Goal: Task Accomplishment & Management: Manage account settings

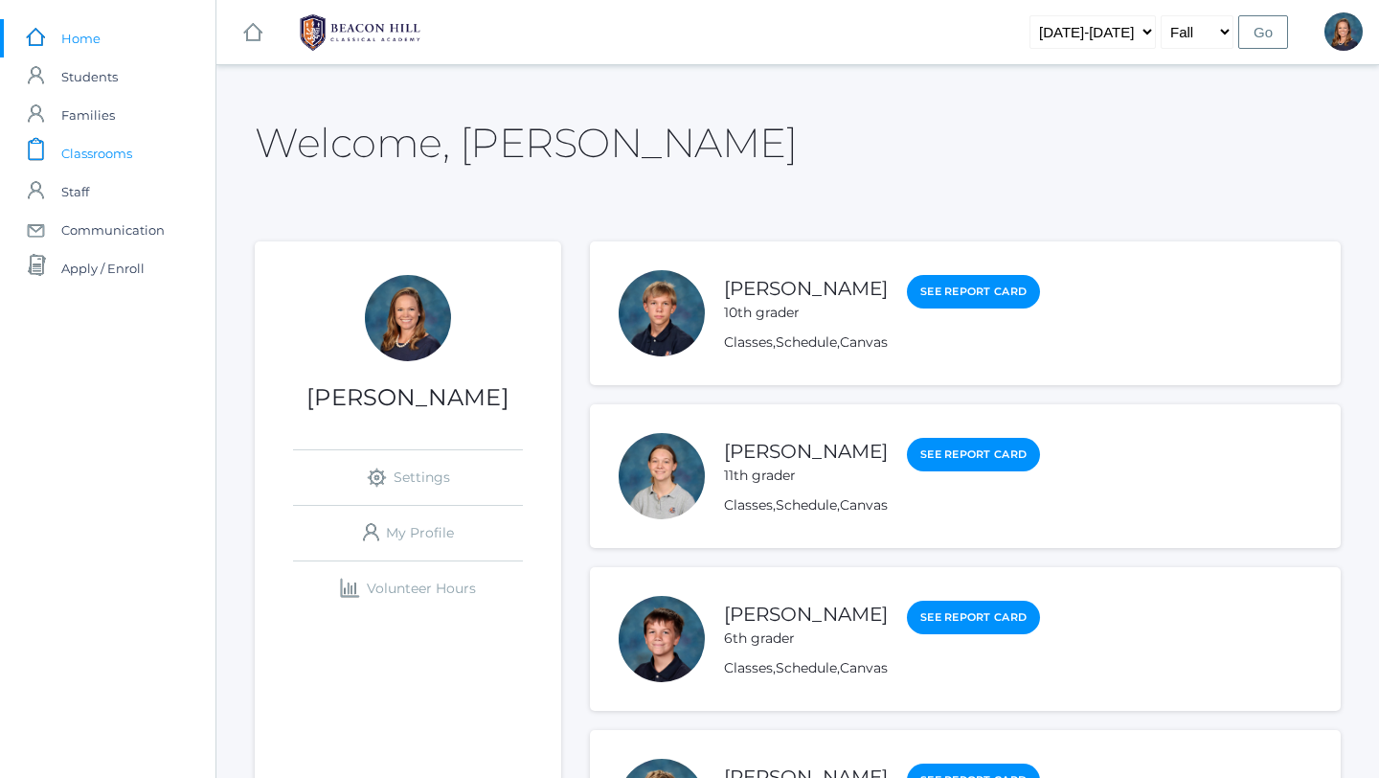
click at [86, 154] on span "Classrooms" at bounding box center [96, 153] width 71 height 38
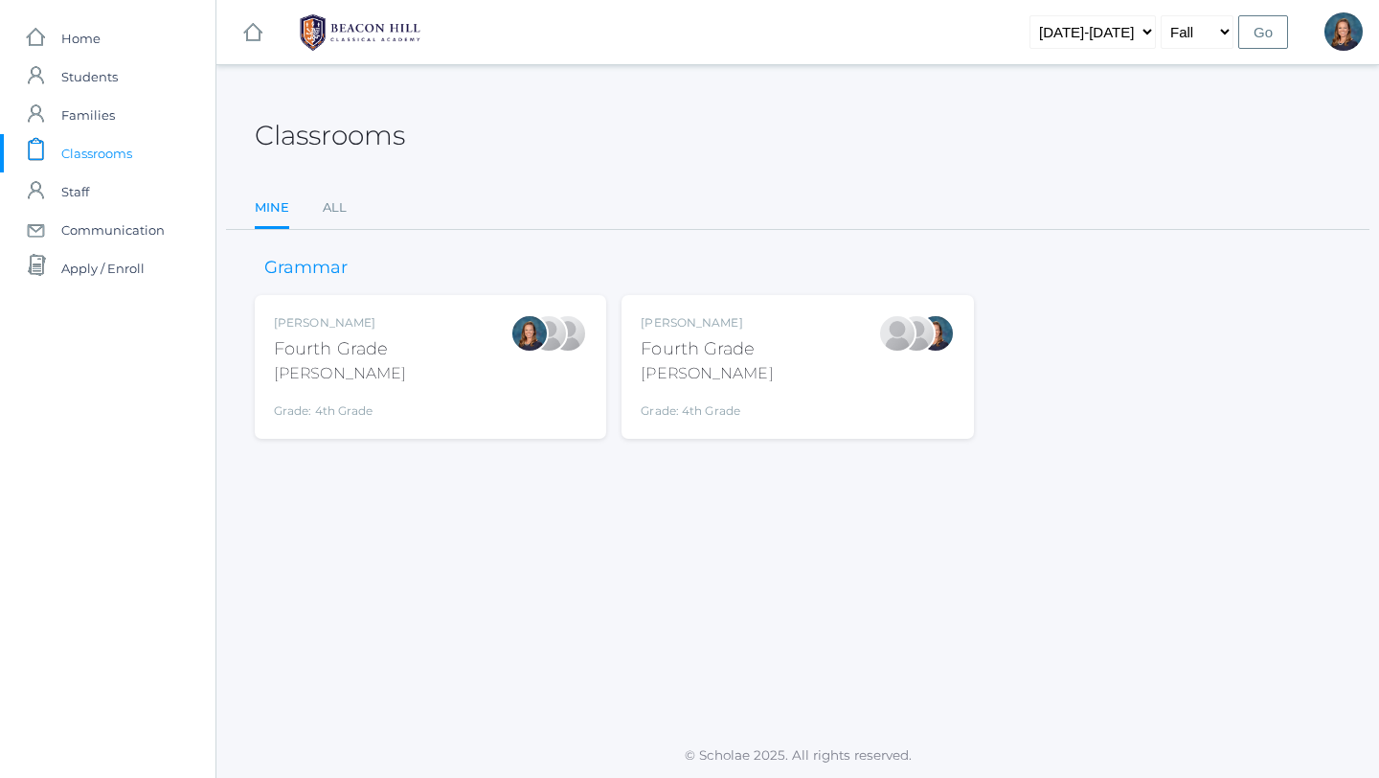
click at [352, 386] on div "Ellie Bradley Fourth Grade Bradley Grade: 4th Grade 04LA" at bounding box center [340, 366] width 132 height 105
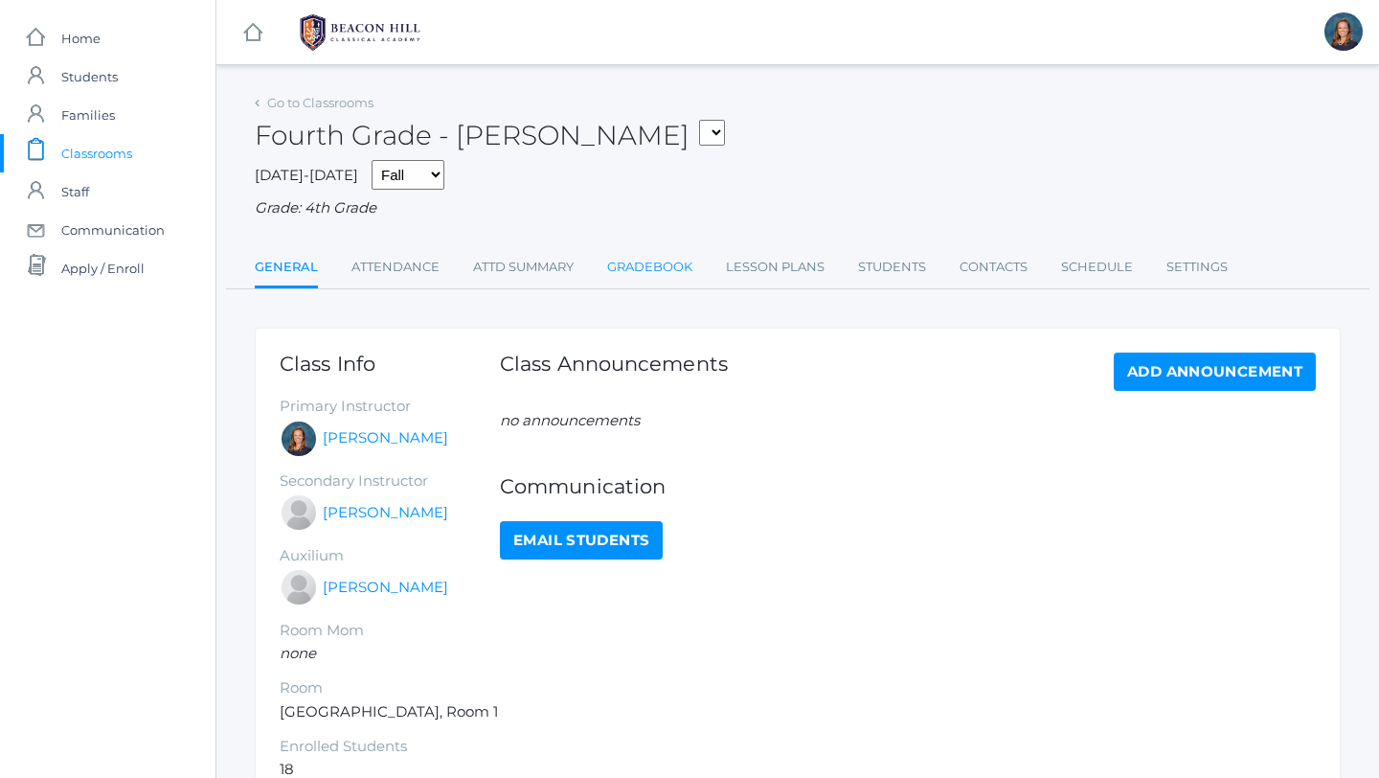
click at [658, 260] on link "Gradebook" at bounding box center [649, 267] width 85 height 38
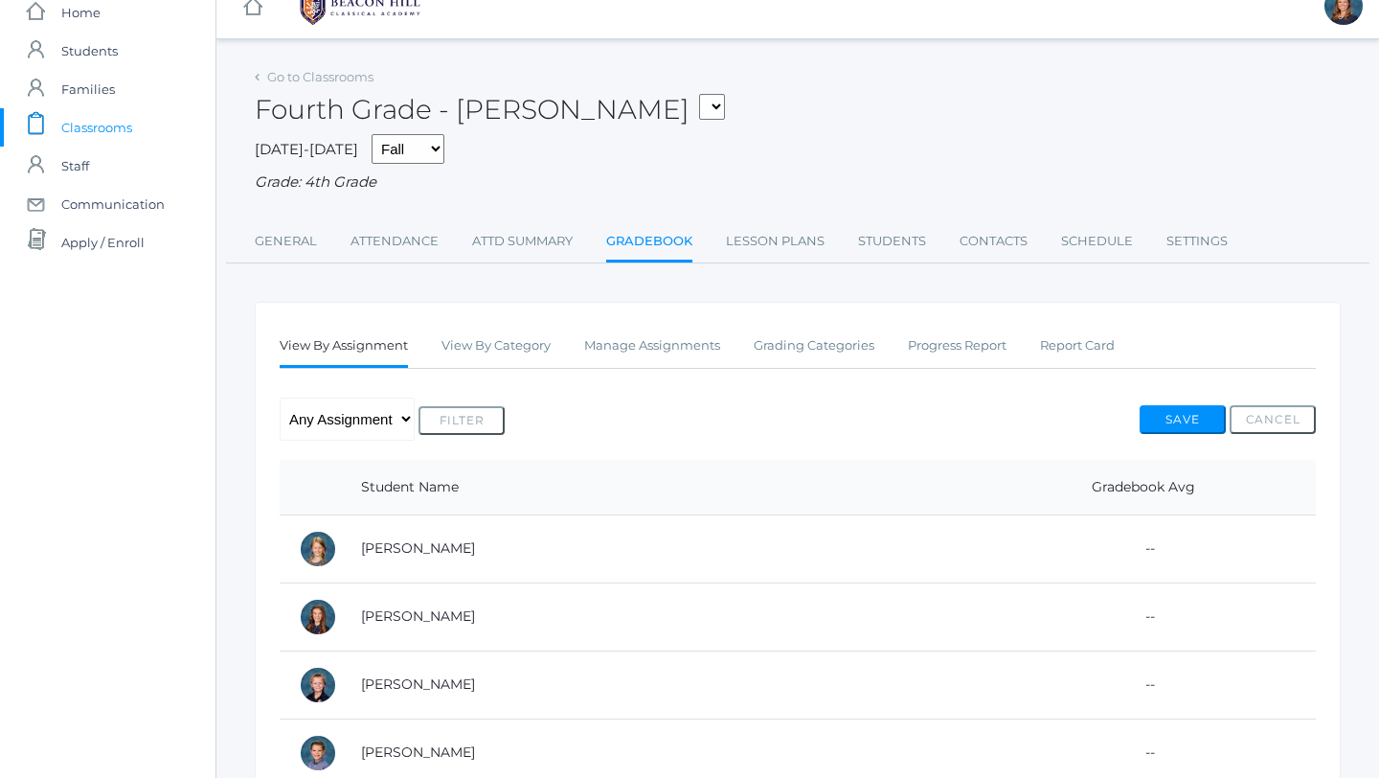
scroll to position [34, 0]
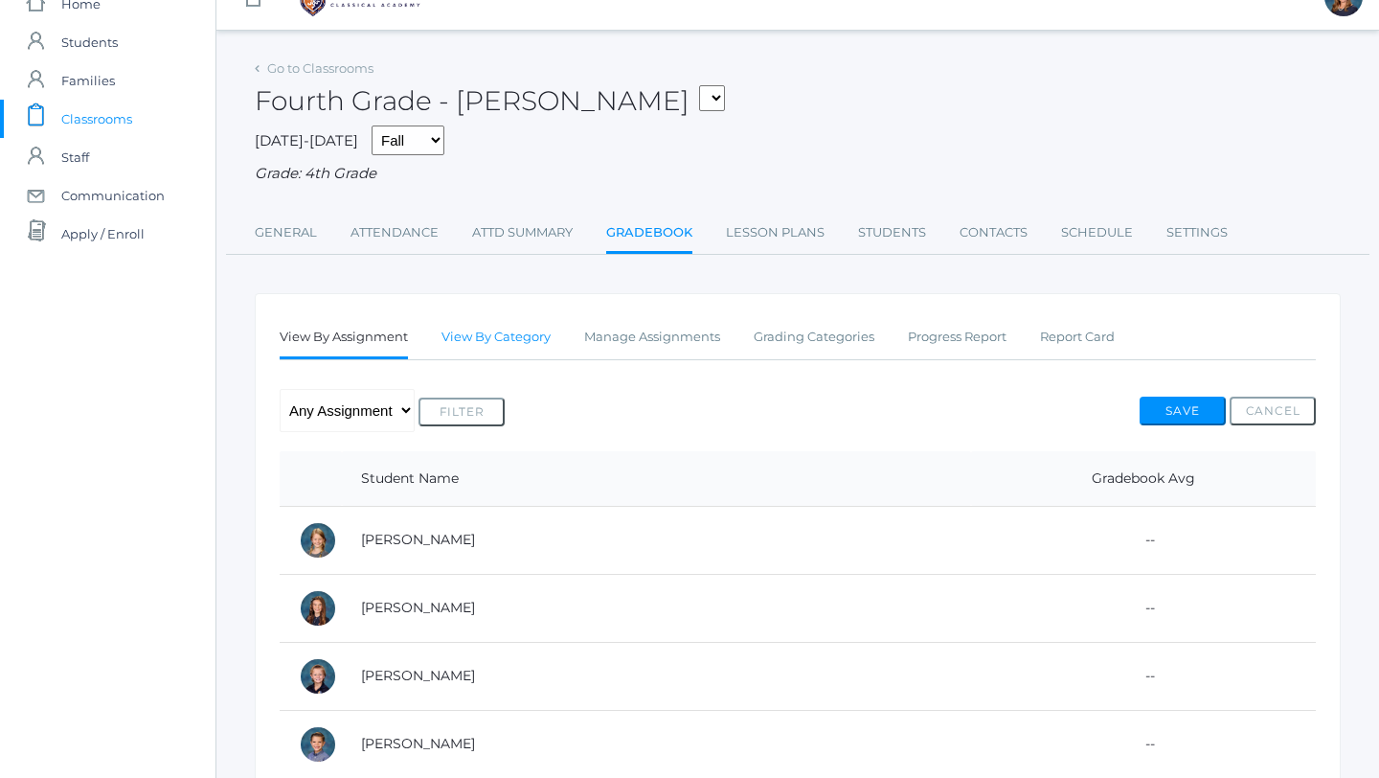
click at [530, 336] on link "View By Category" at bounding box center [496, 337] width 109 height 38
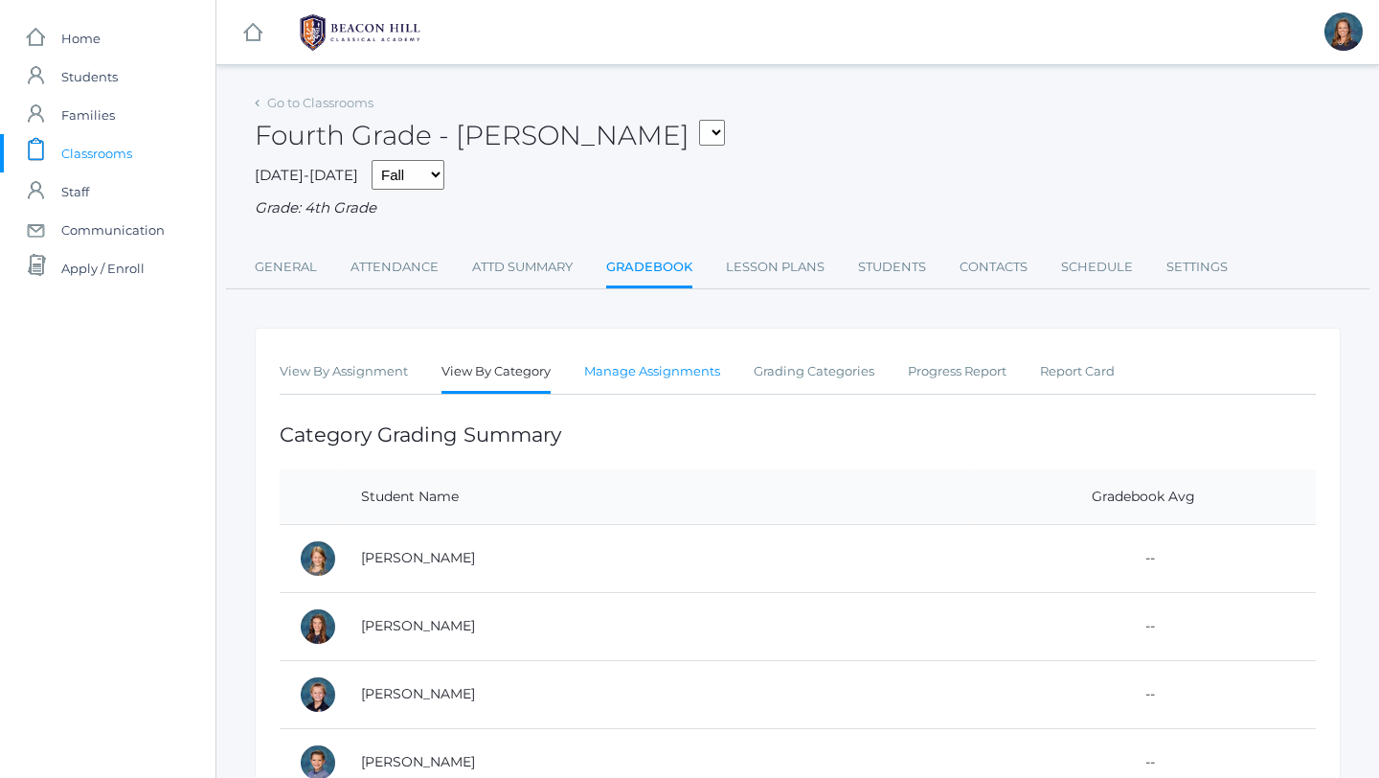
click at [664, 370] on link "Manage Assignments" at bounding box center [652, 372] width 136 height 38
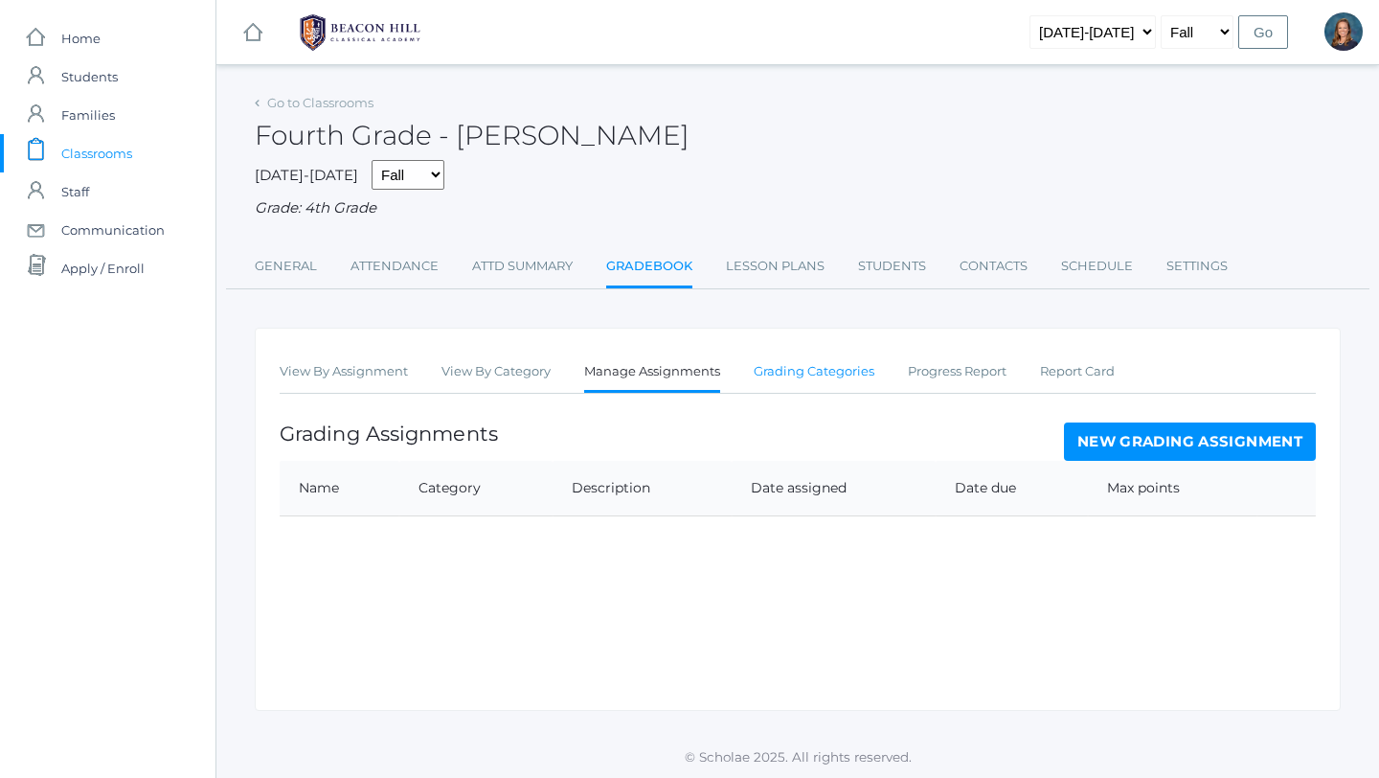
click at [794, 374] on link "Grading Categories" at bounding box center [814, 372] width 121 height 38
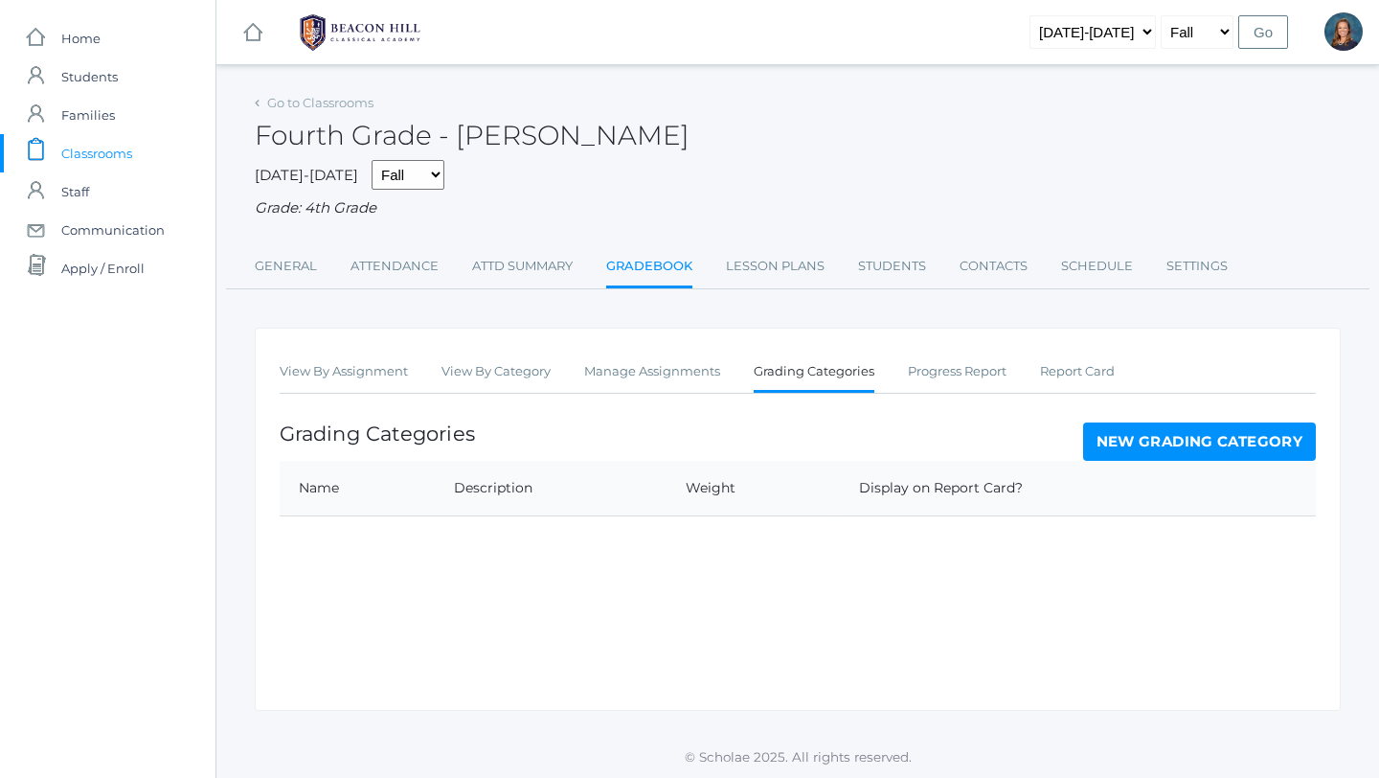
click at [1182, 444] on link "New Grading Category" at bounding box center [1200, 441] width 234 height 38
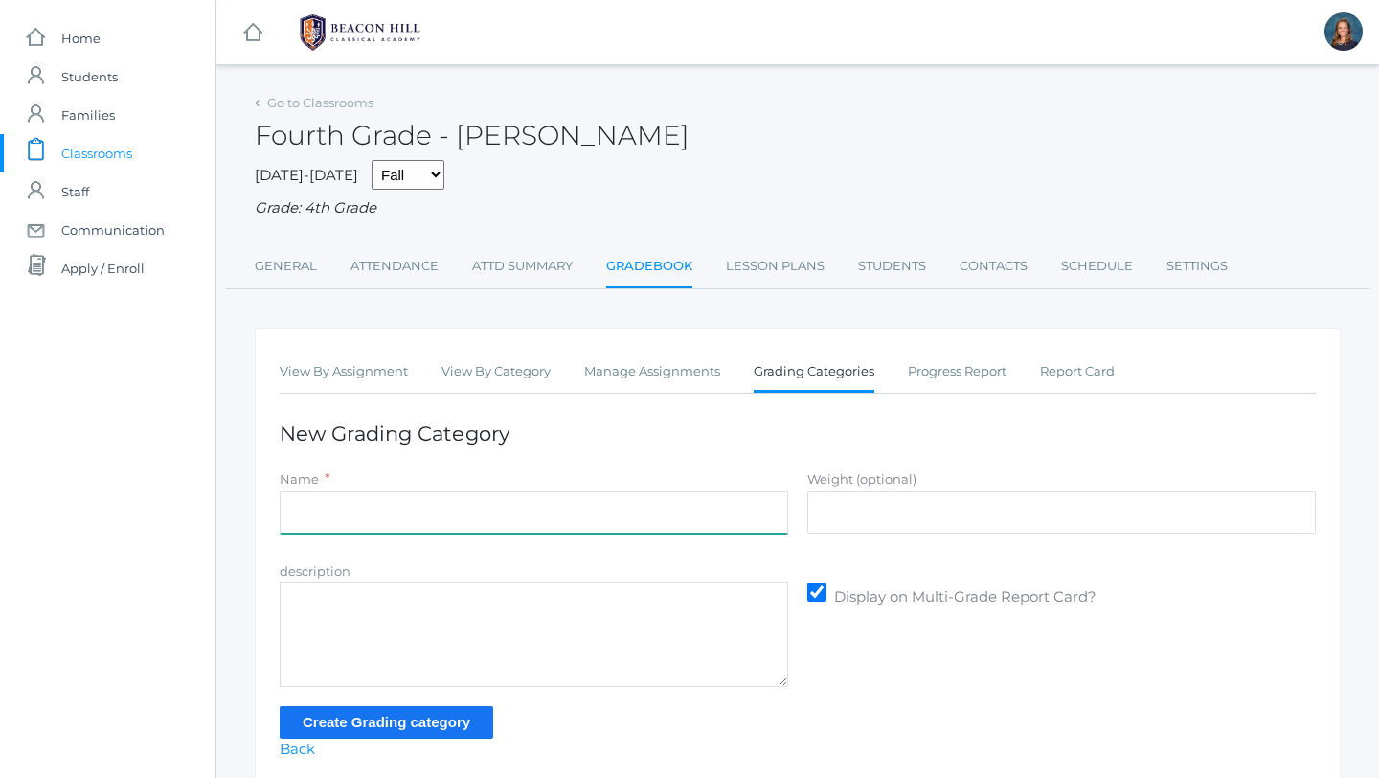
click at [321, 515] on input "Name" at bounding box center [534, 511] width 509 height 43
type input "M"
type input "c"
type input "Composition"
click at [401, 721] on input "Create Grading category" at bounding box center [387, 722] width 214 height 32
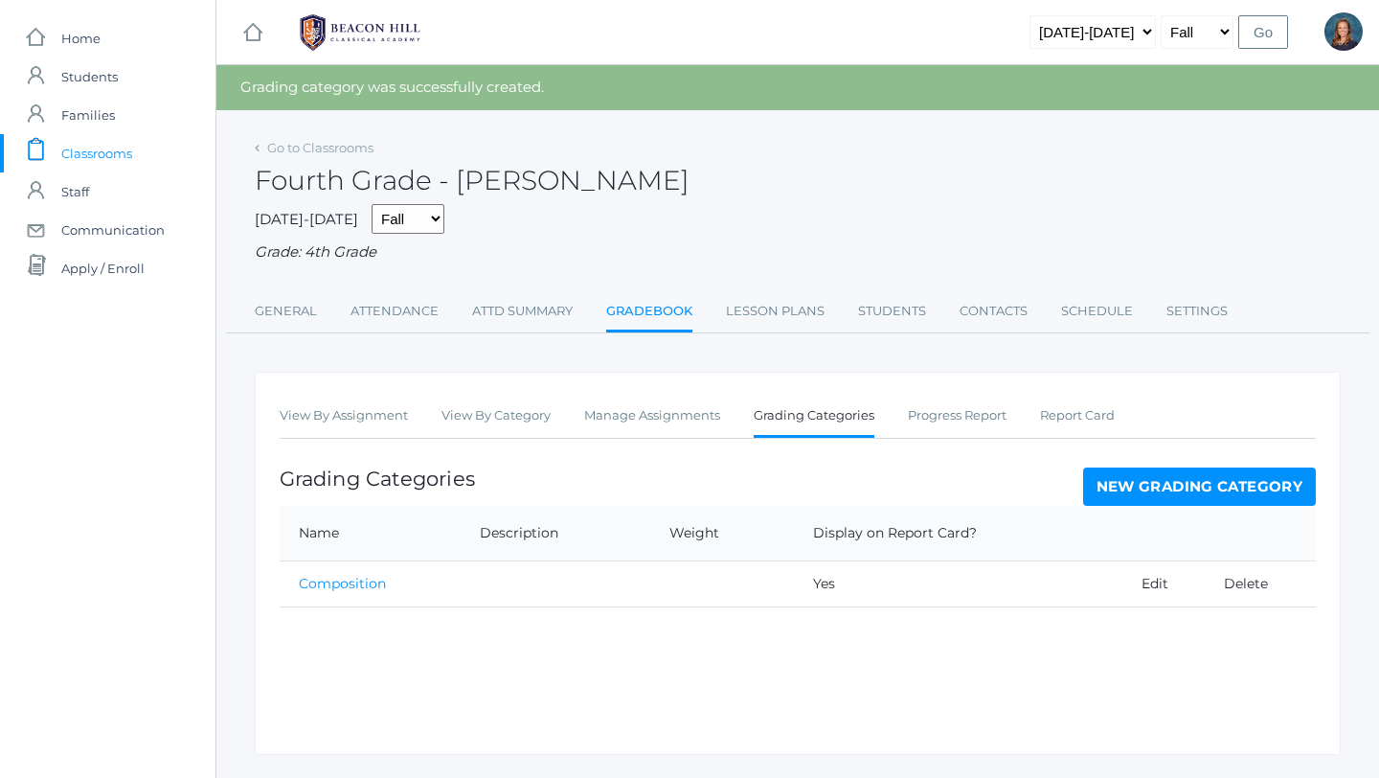
click at [1160, 490] on link "New Grading Category" at bounding box center [1200, 486] width 234 height 38
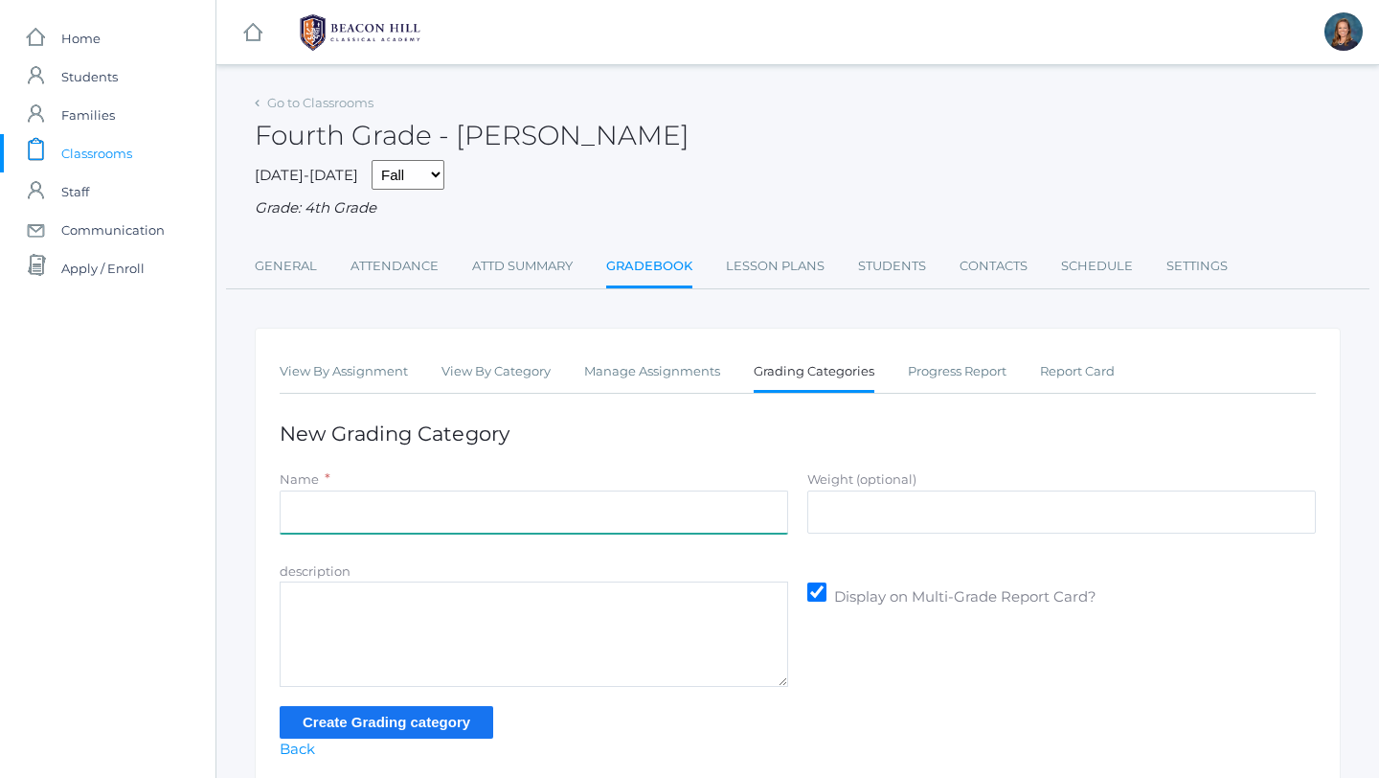
click at [421, 517] on input "Name" at bounding box center [534, 511] width 509 height 43
type input "Literature"
click at [373, 725] on input "Create Grading category" at bounding box center [387, 722] width 214 height 32
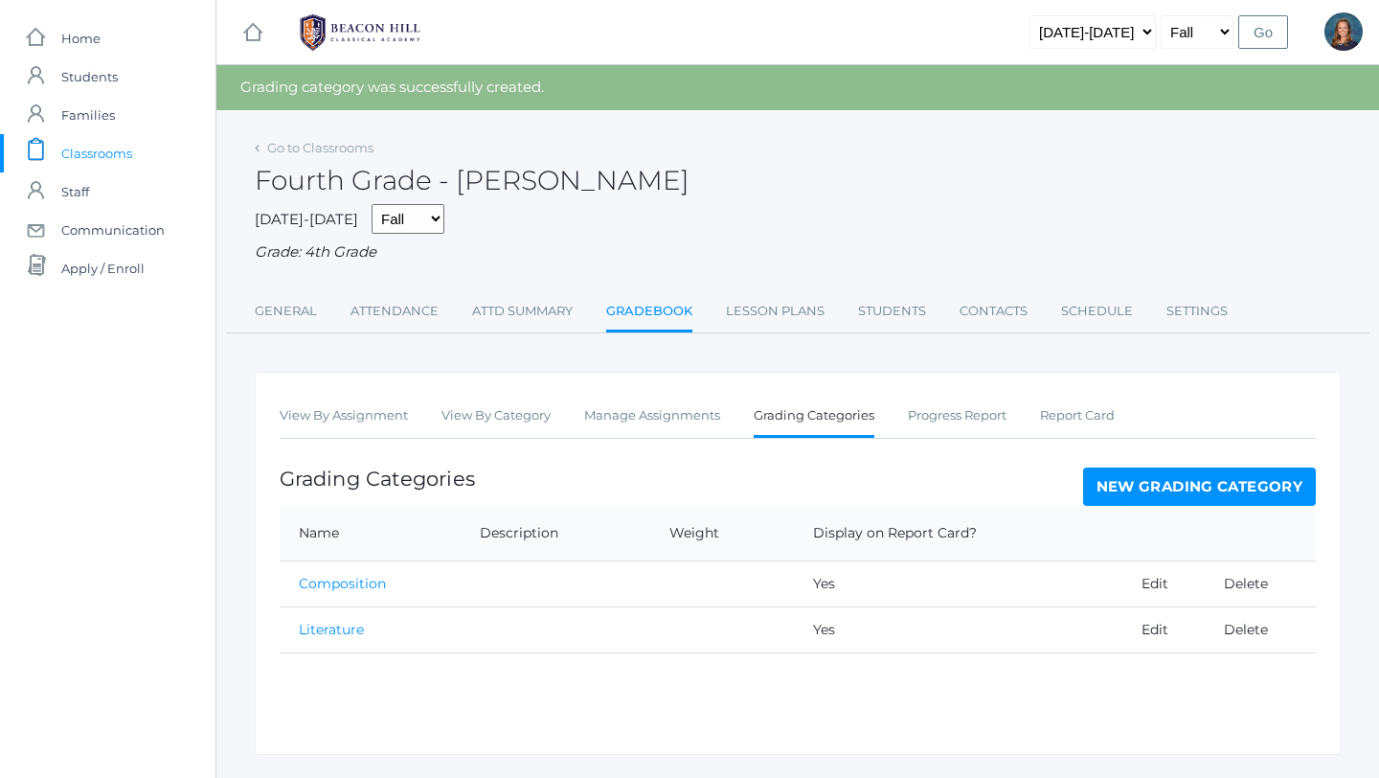
click at [1149, 492] on link "New Grading Category" at bounding box center [1200, 486] width 234 height 38
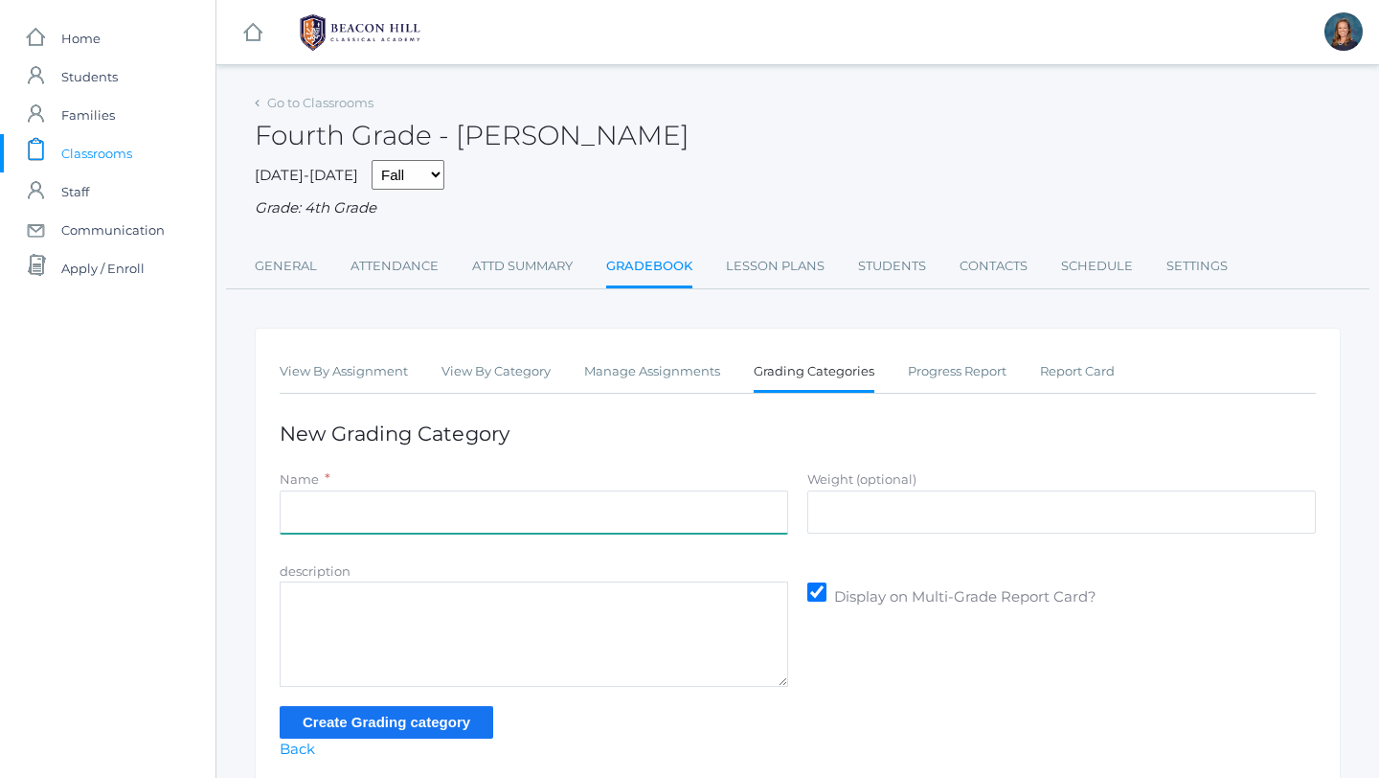
click at [467, 515] on input "Name" at bounding box center [534, 511] width 509 height 43
type input "[PERSON_NAME]/Grammar"
click at [390, 722] on input "Create Grading category" at bounding box center [387, 722] width 214 height 32
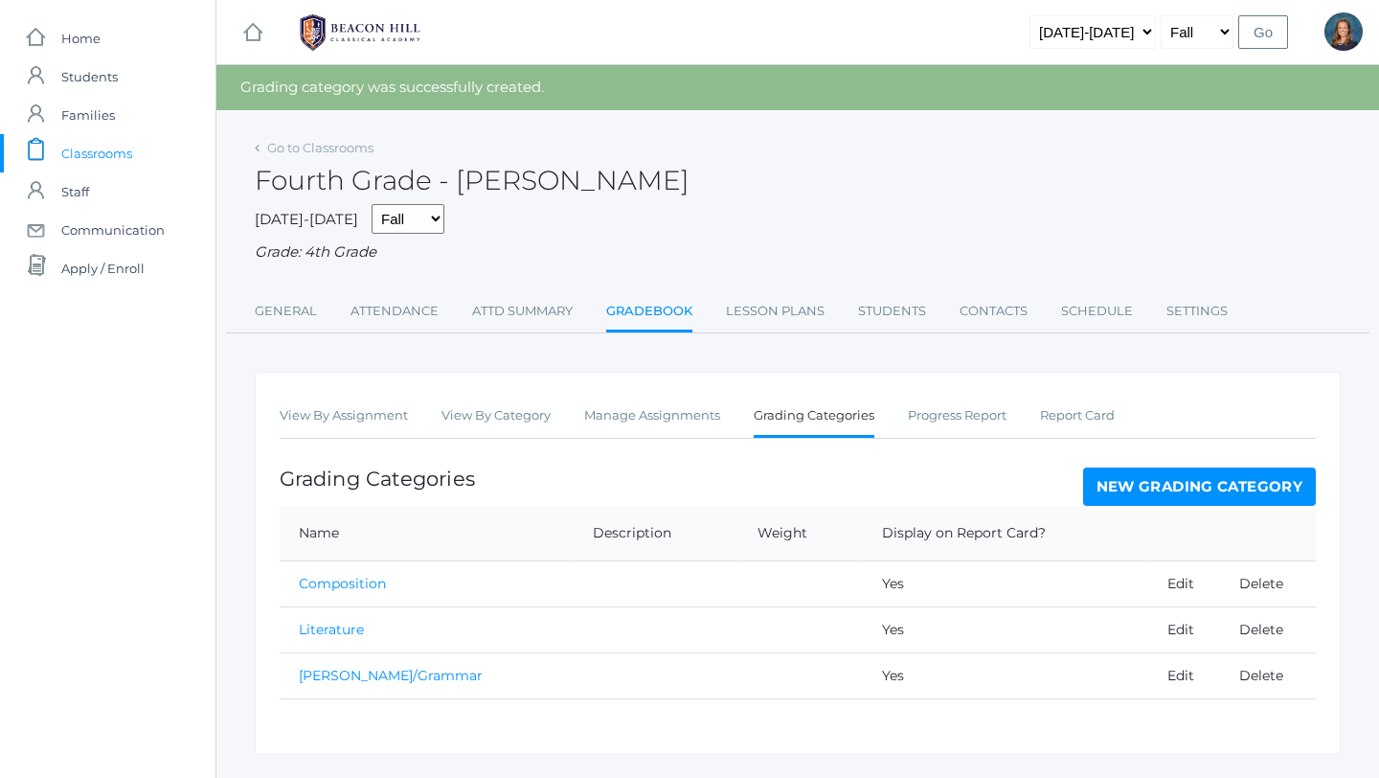
click at [1220, 490] on link "New Grading Category" at bounding box center [1200, 486] width 234 height 38
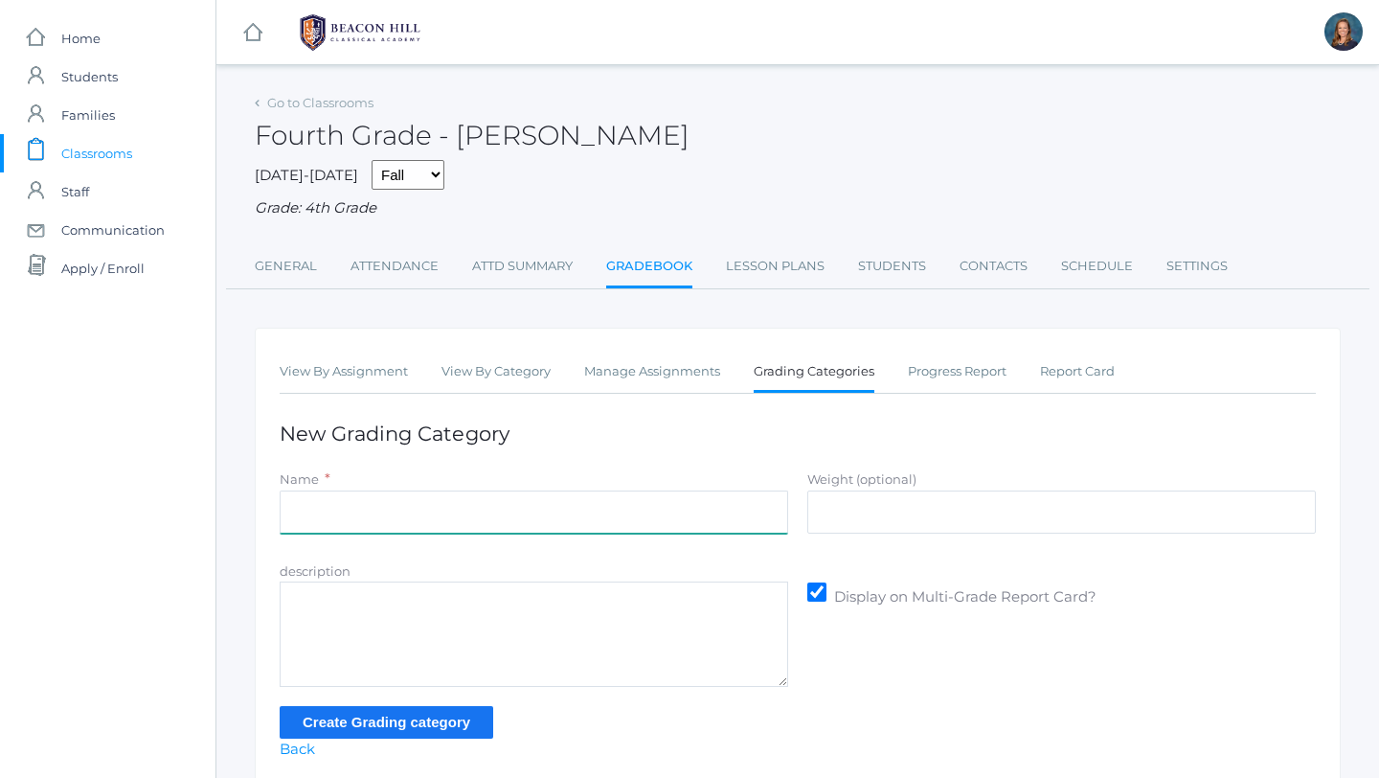
click at [746, 509] on input "Name" at bounding box center [534, 511] width 509 height 43
type input "Math"
click at [401, 728] on input "Create Grading category" at bounding box center [387, 722] width 214 height 32
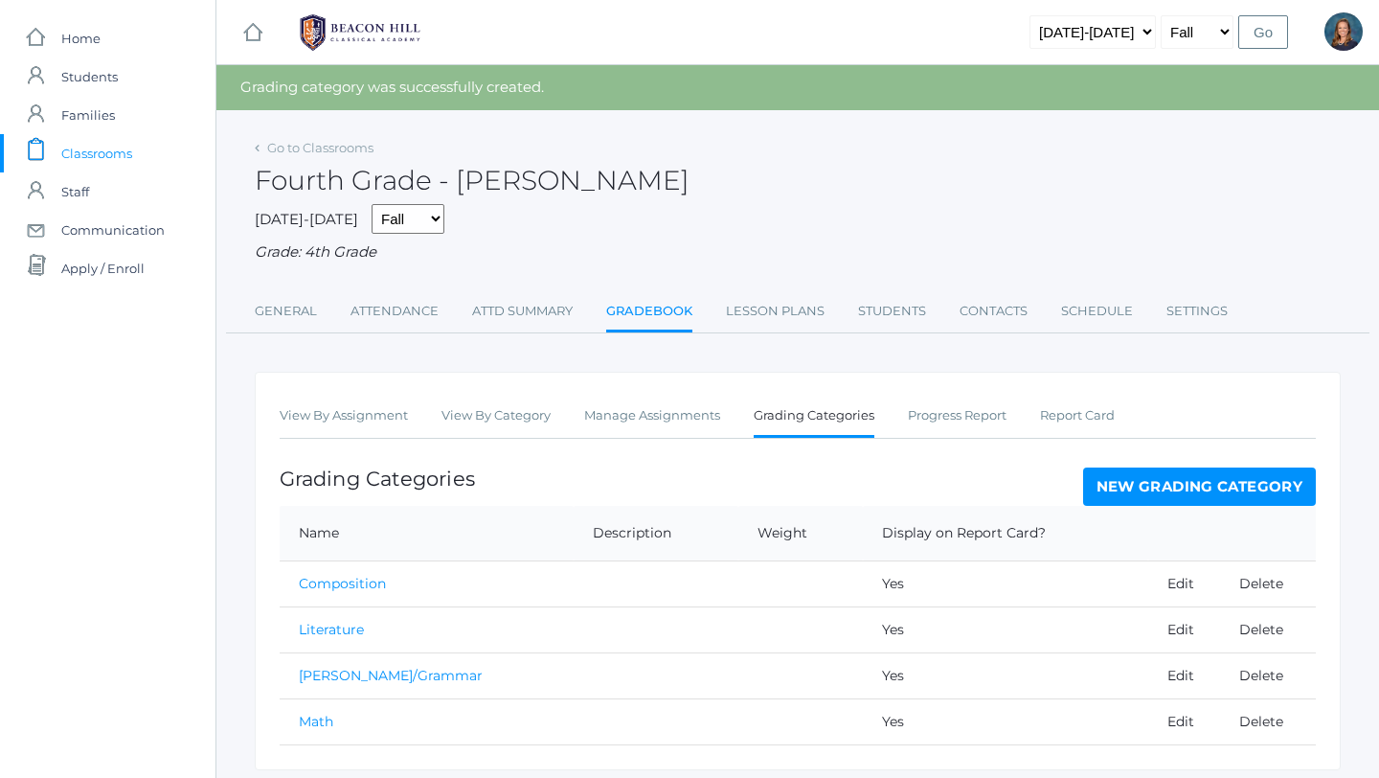
click at [1171, 490] on link "New Grading Category" at bounding box center [1200, 486] width 234 height 38
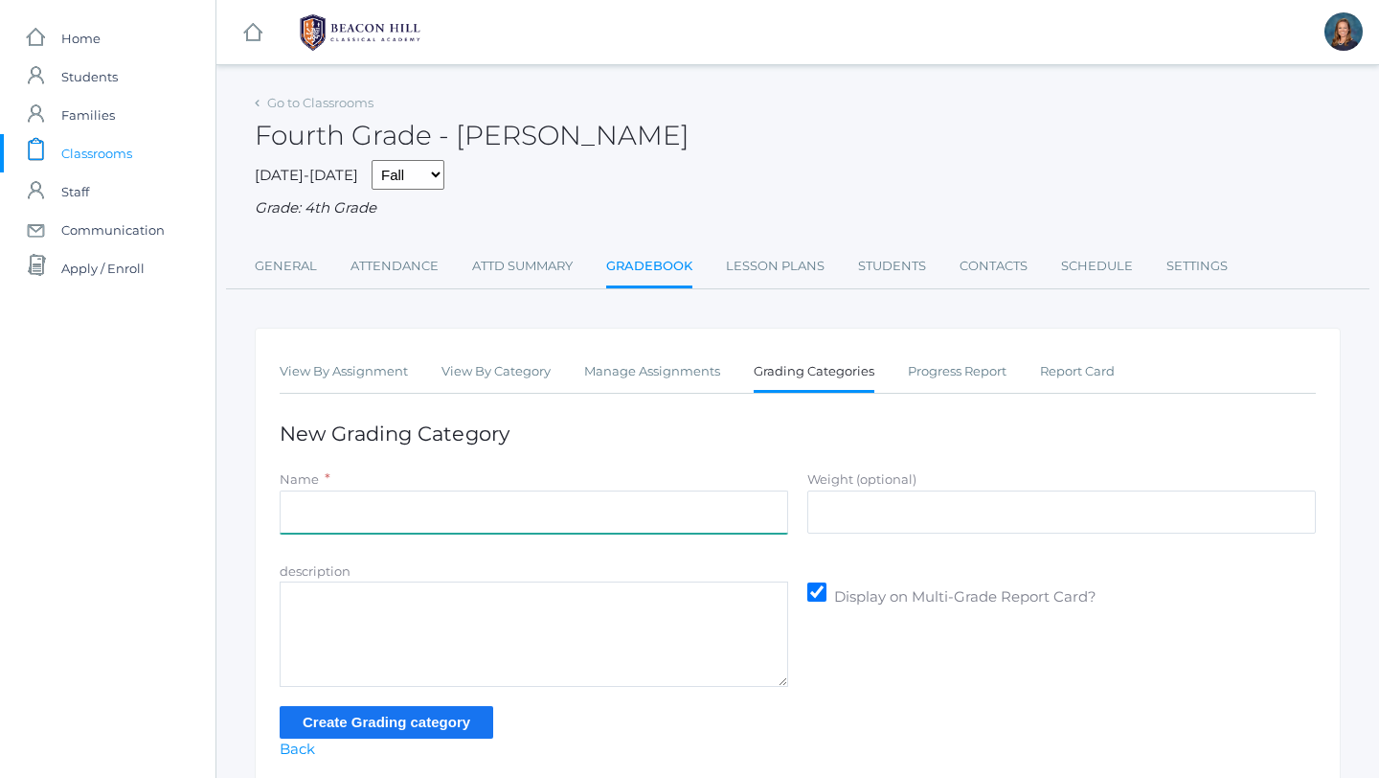
click at [574, 511] on input "Name" at bounding box center [534, 511] width 509 height 43
type input "Science"
click at [361, 723] on input "Create Grading category" at bounding box center [387, 722] width 214 height 32
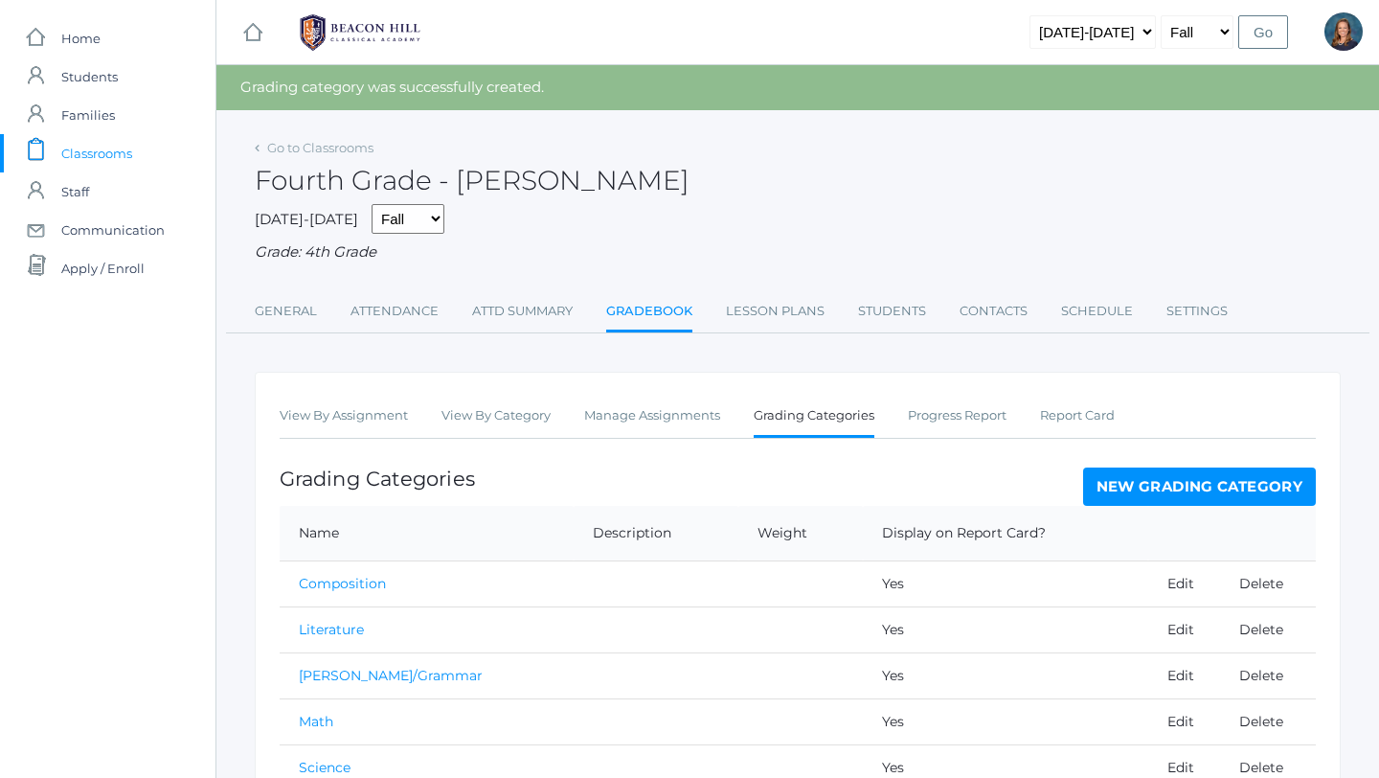
click at [1211, 488] on link "New Grading Category" at bounding box center [1200, 486] width 234 height 38
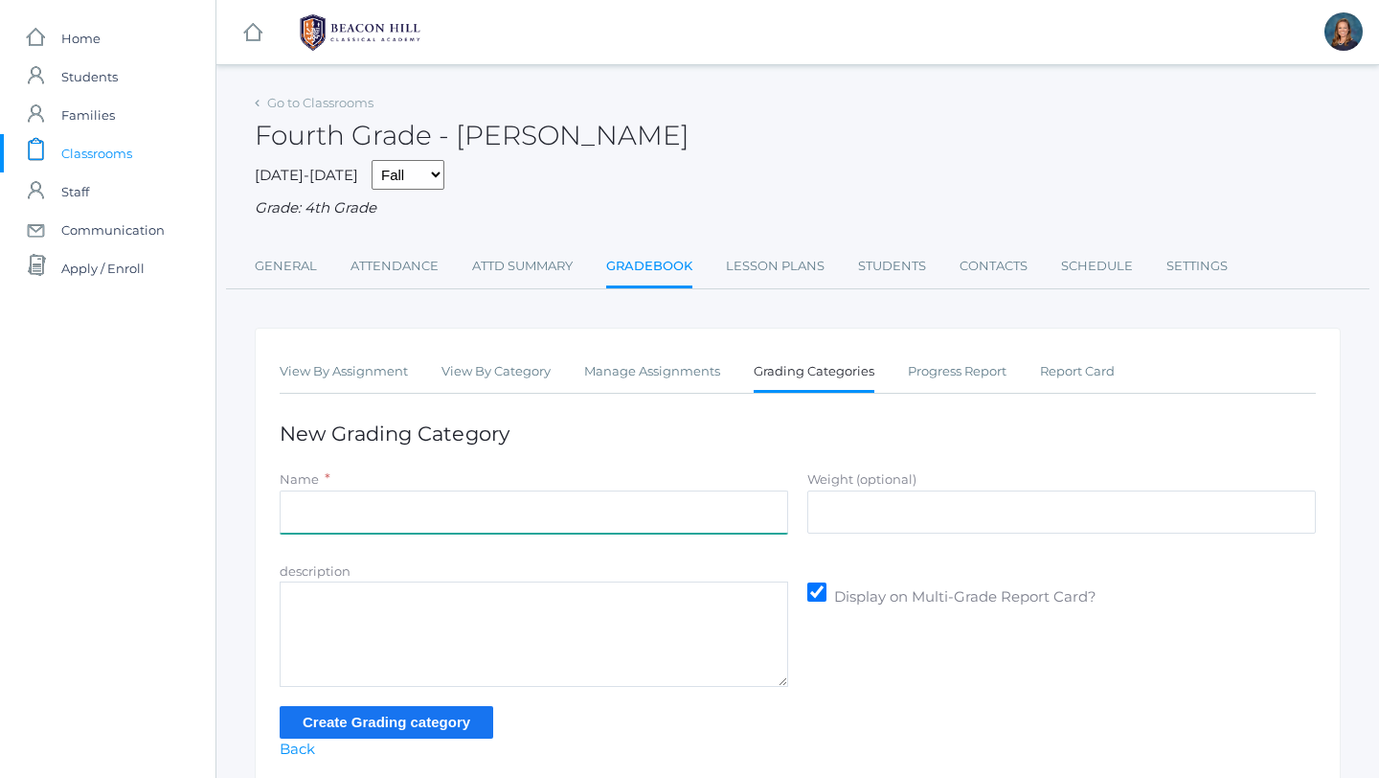
click at [653, 511] on input "Name" at bounding box center [534, 511] width 509 height 43
type input "History"
click at [414, 724] on input "Create Grading category" at bounding box center [387, 722] width 214 height 32
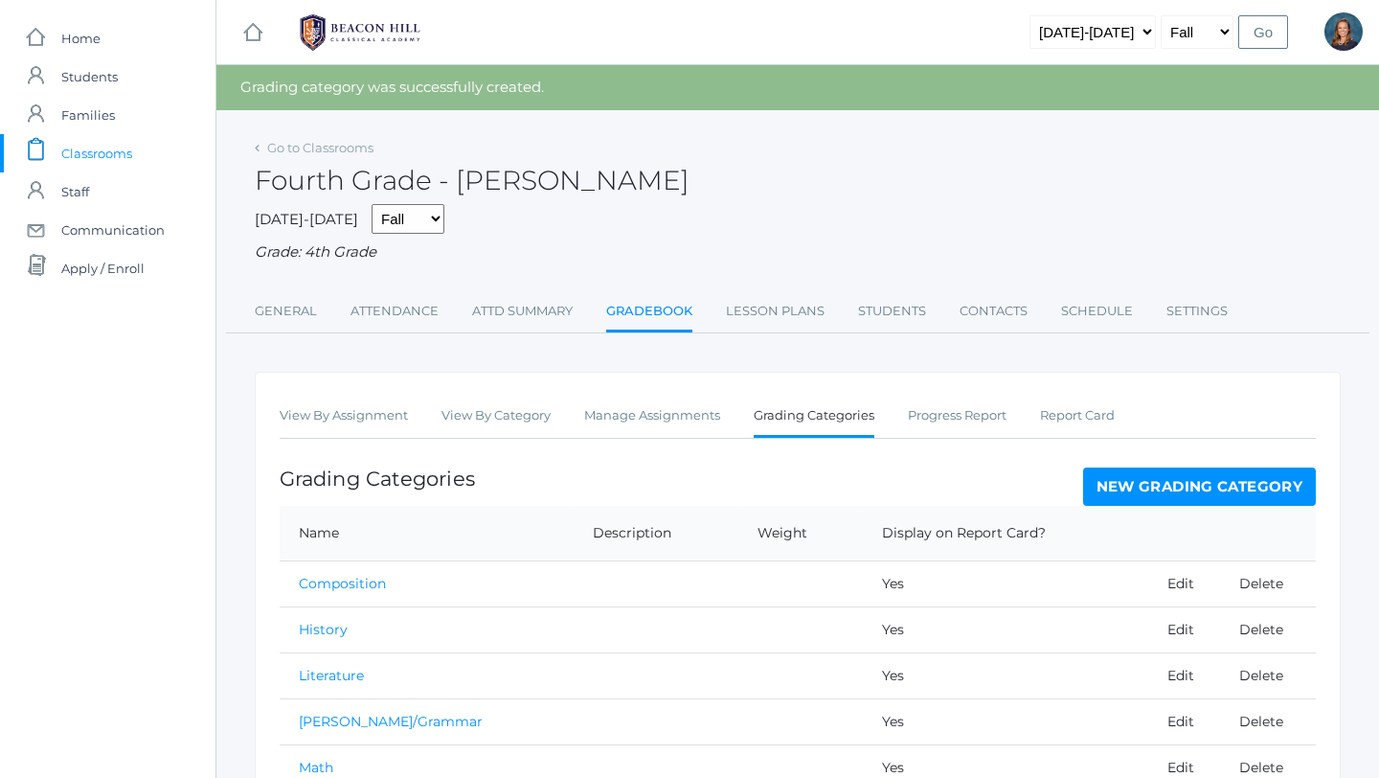
click at [1149, 492] on link "New Grading Category" at bounding box center [1200, 486] width 234 height 38
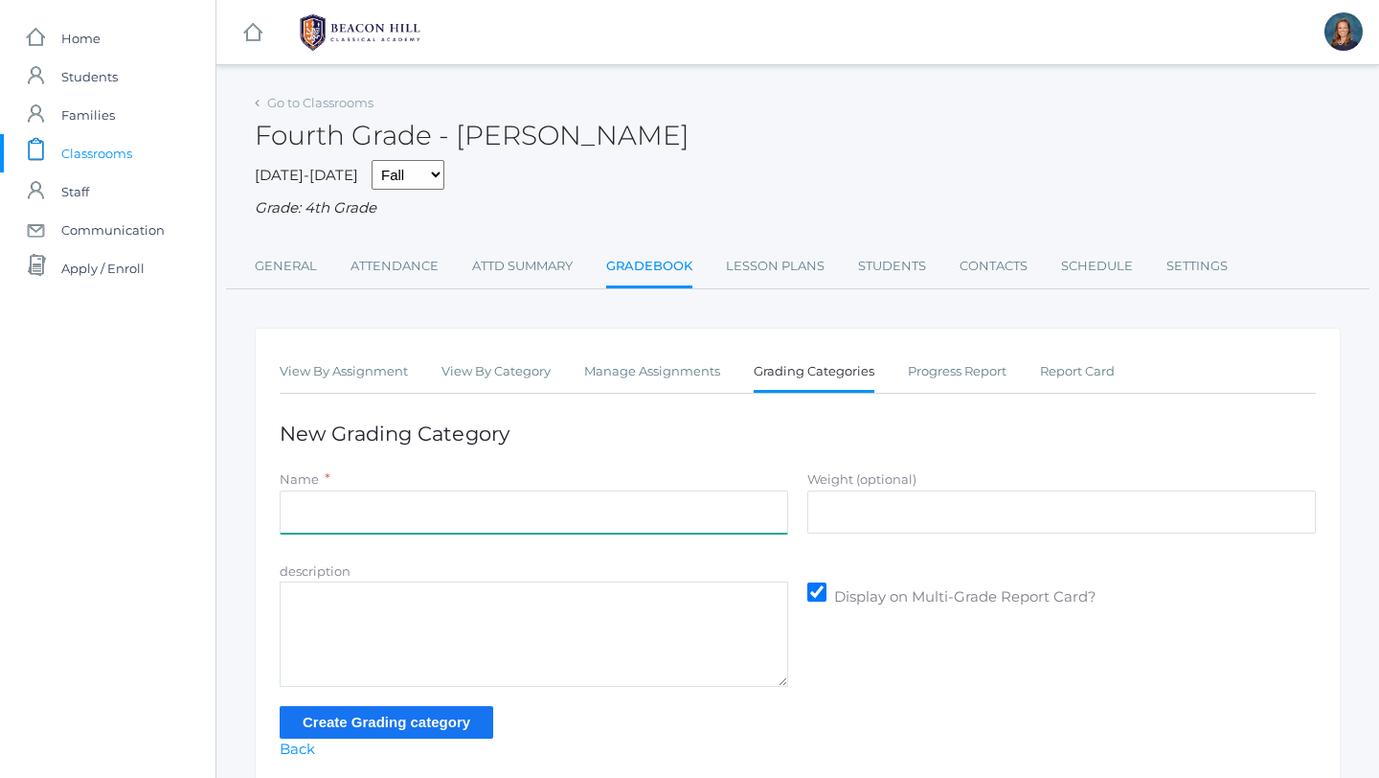
click at [596, 518] on input "Name" at bounding box center [534, 511] width 509 height 43
type input "Latin"
click at [386, 728] on input "Create Grading category" at bounding box center [387, 722] width 214 height 32
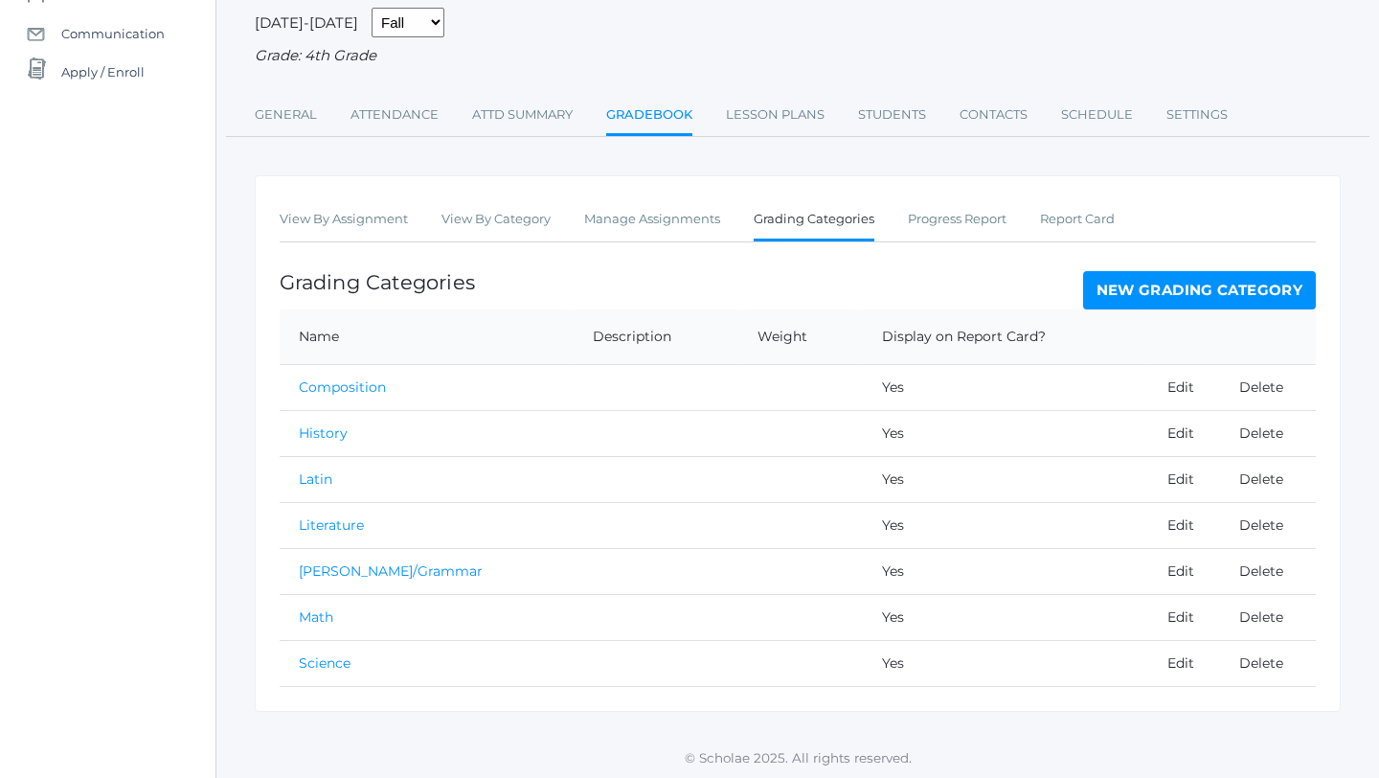
scroll to position [199, 0]
click at [623, 216] on link "Manage Assignments" at bounding box center [652, 216] width 136 height 38
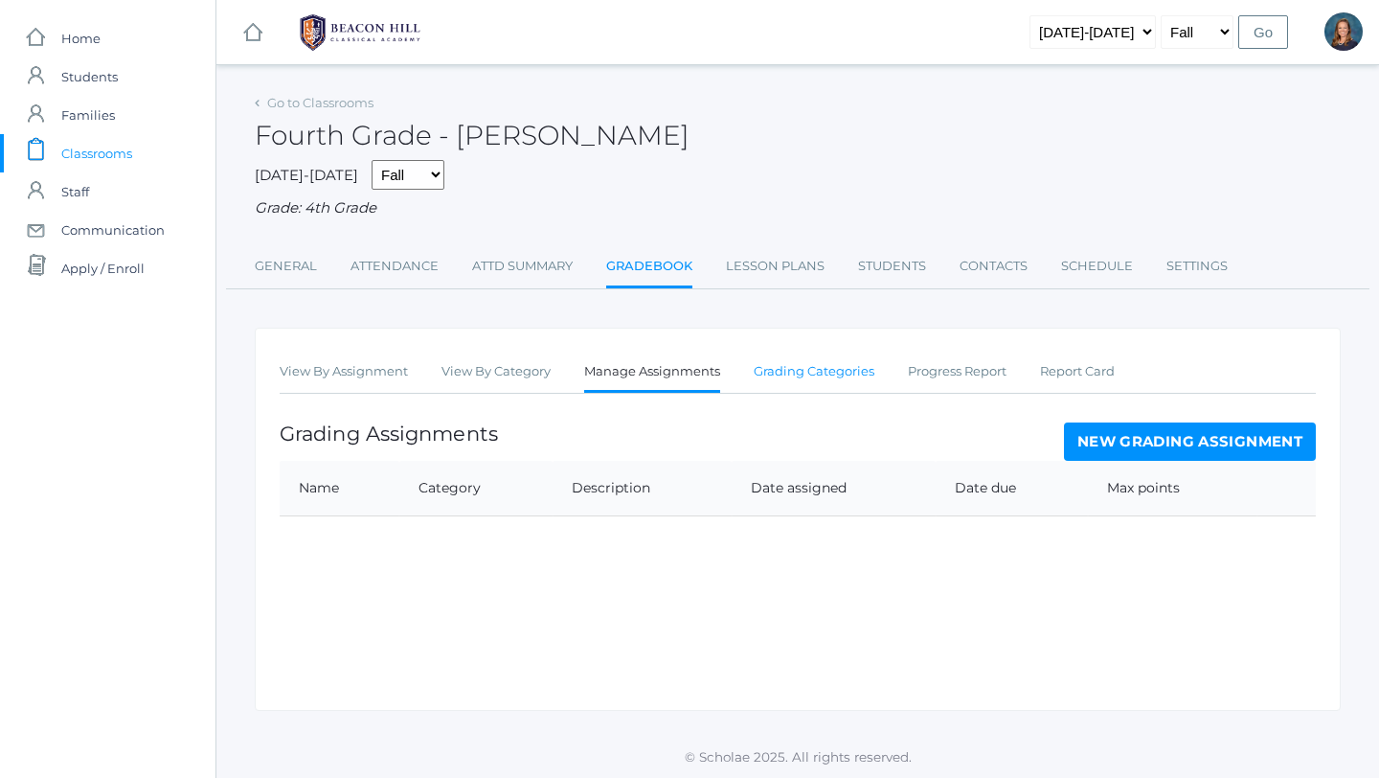
click at [832, 376] on link "Grading Categories" at bounding box center [814, 372] width 121 height 38
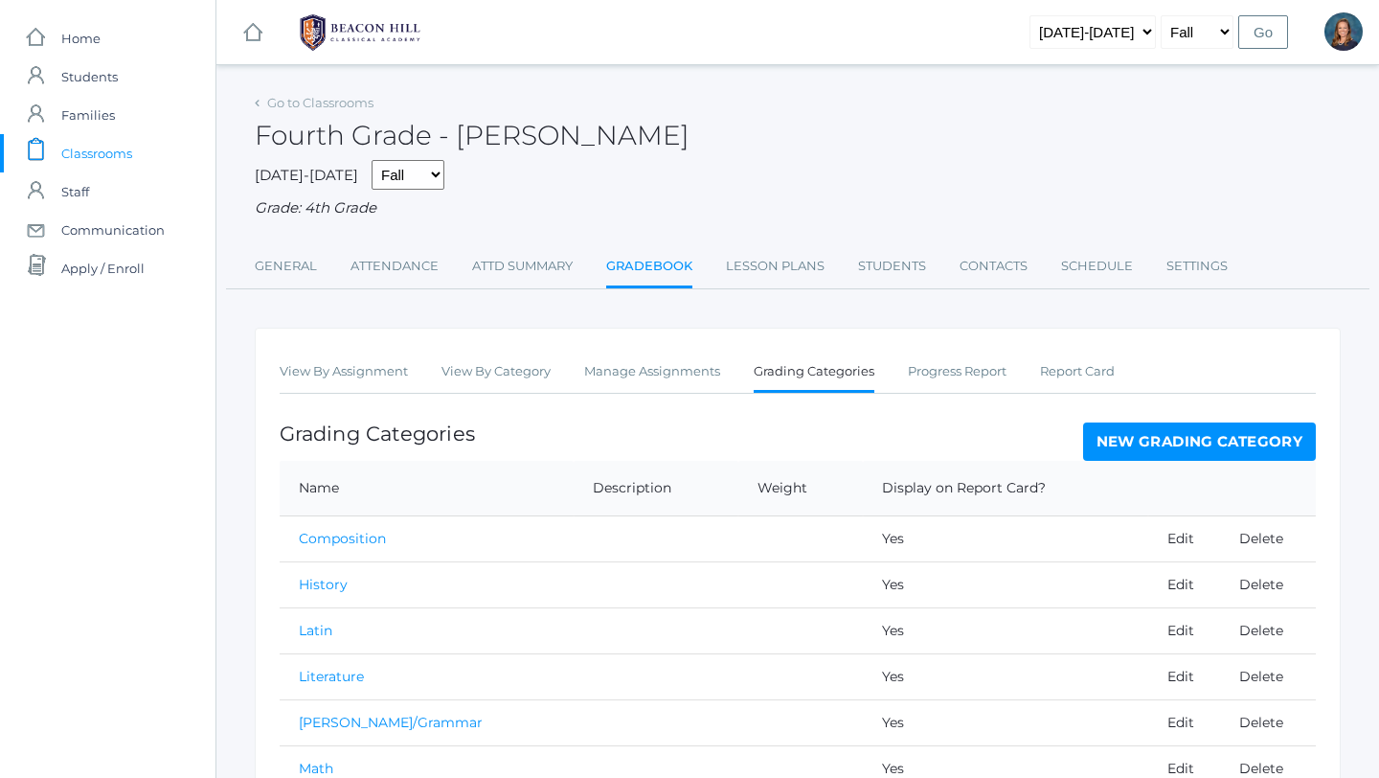
click at [1175, 441] on link "New Grading Category" at bounding box center [1200, 441] width 234 height 38
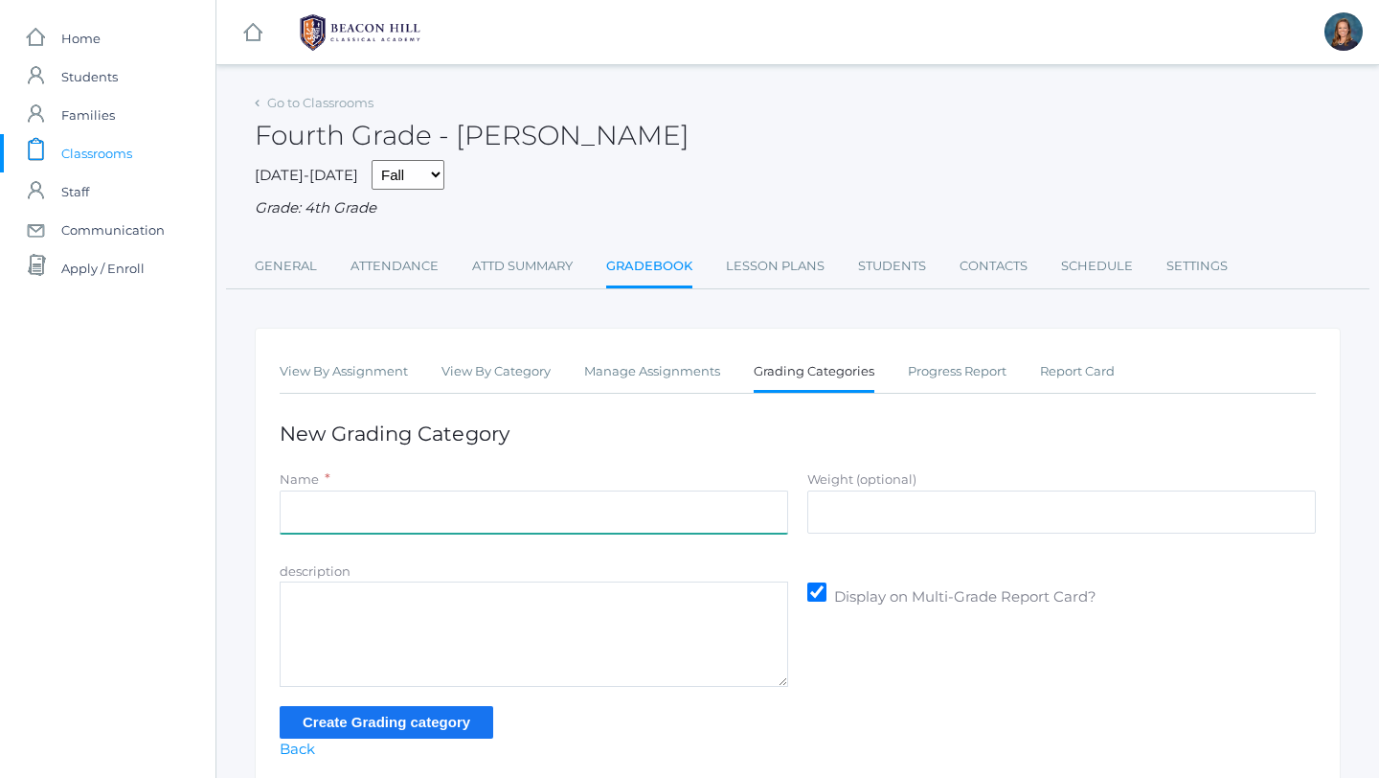
click at [673, 526] on input "Name" at bounding box center [534, 511] width 509 height 43
type input "Memory"
click at [416, 725] on input "Create Grading category" at bounding box center [387, 722] width 214 height 32
